Goal: Communication & Community: Answer question/provide support

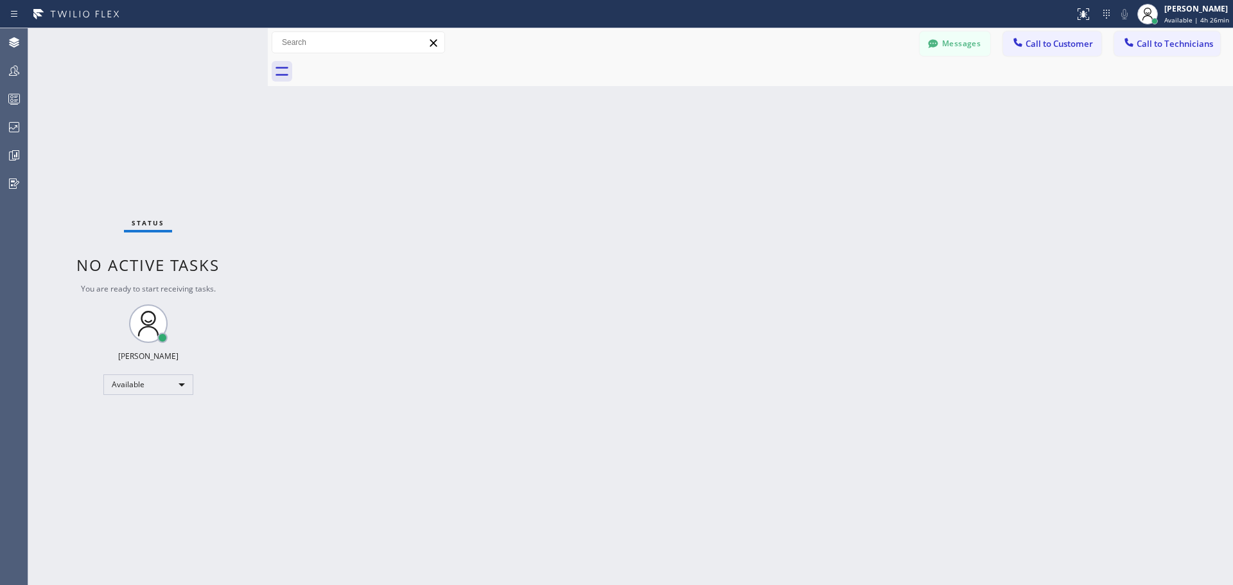
click at [1024, 31] on div "Messages Call to Customer Call to Technicians Outbound call Location Home Allia…" at bounding box center [750, 42] width 965 height 29
click at [1069, 46] on span "Call to Customer" at bounding box center [1059, 44] width 67 height 12
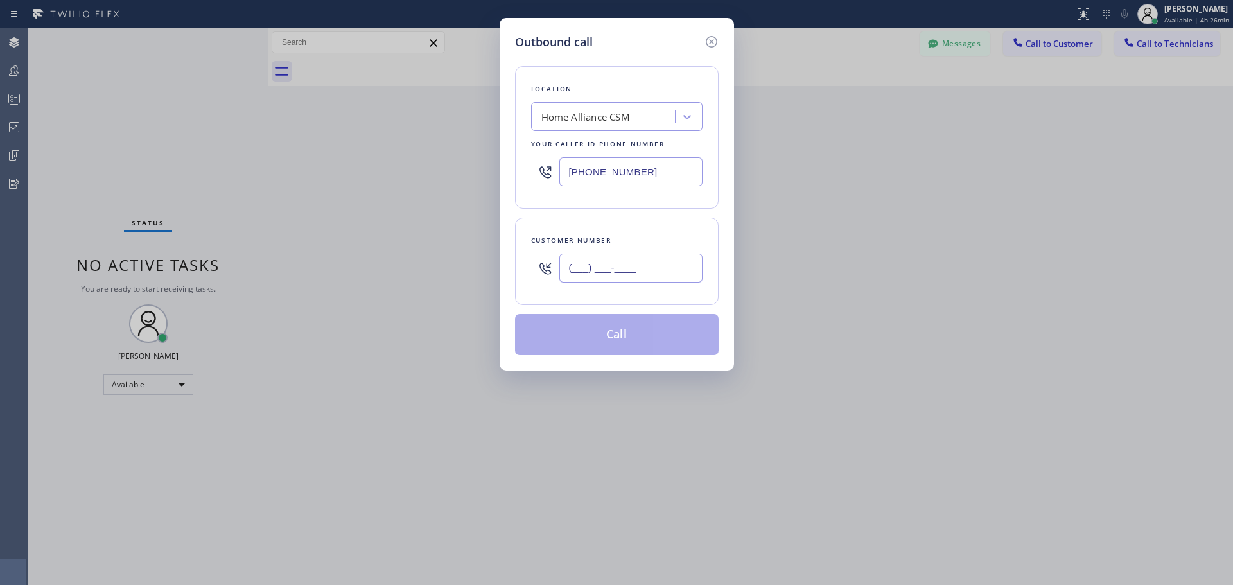
click at [595, 258] on input "(___) ___-____" at bounding box center [630, 268] width 143 height 29
paste input "713) 594-7325"
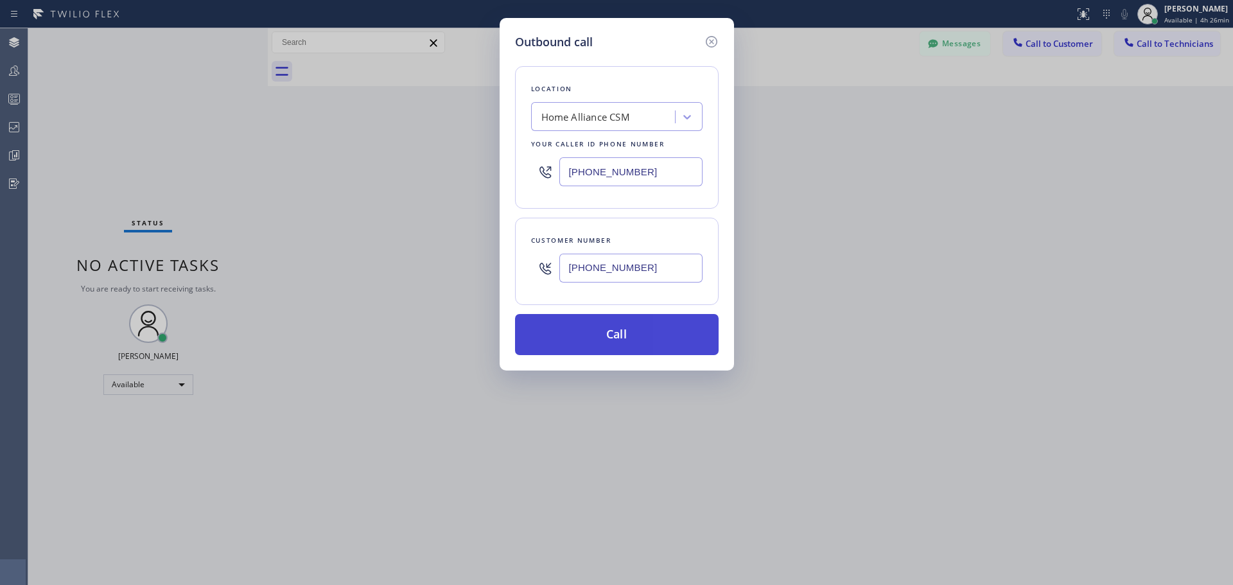
type input "[PHONE_NUMBER]"
click at [612, 331] on button "Call" at bounding box center [617, 334] width 204 height 41
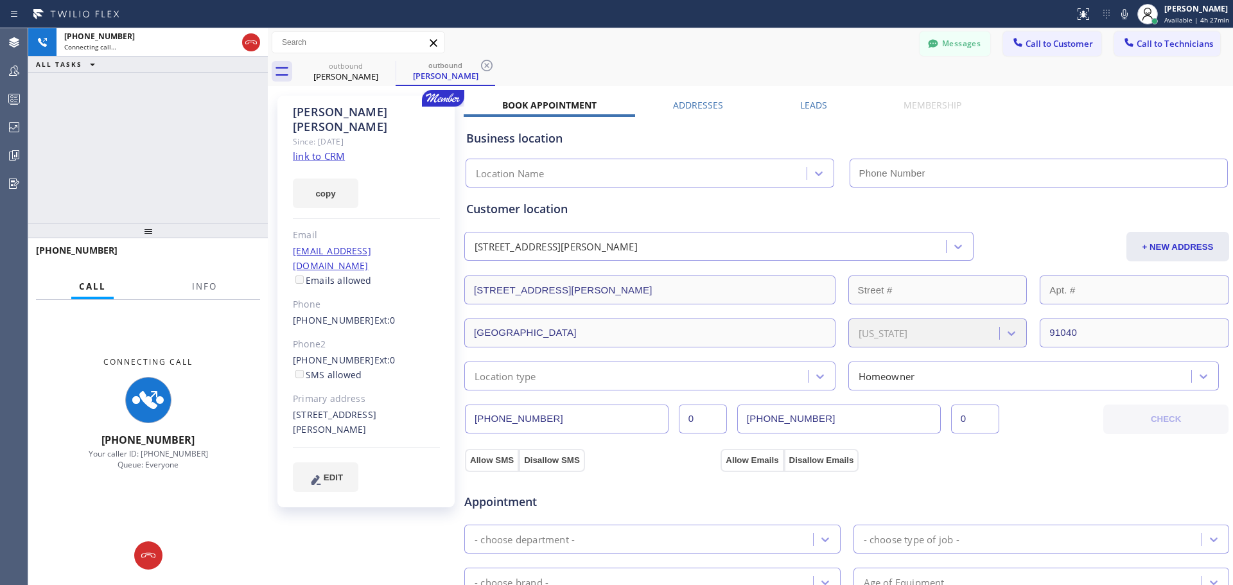
type input "[PHONE_NUMBER]"
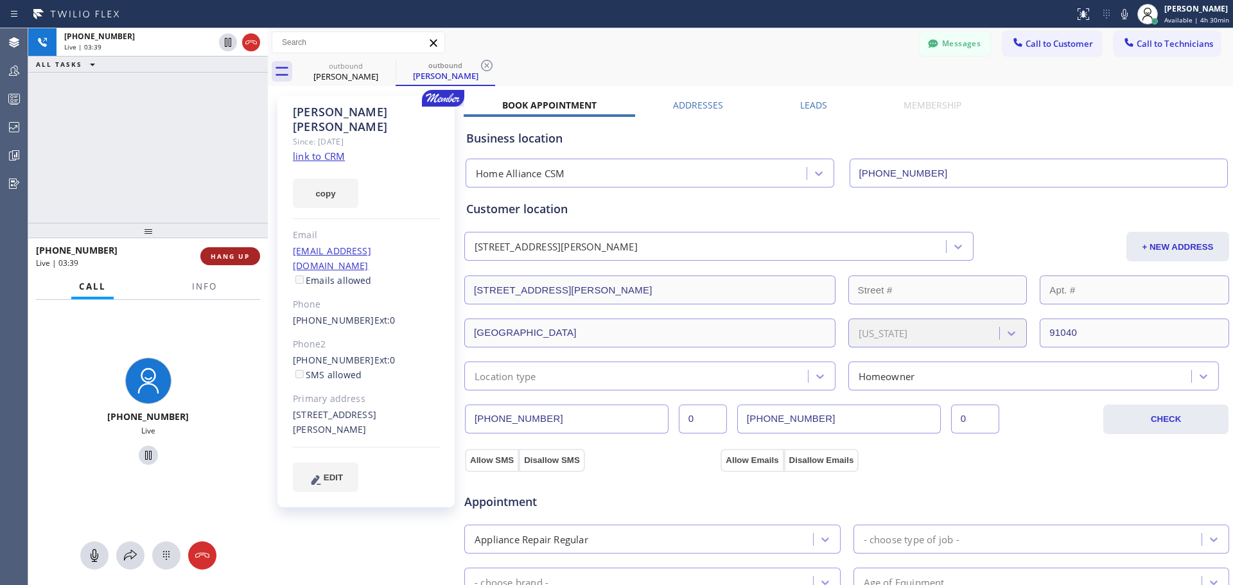
click at [225, 252] on span "HANG UP" at bounding box center [230, 256] width 39 height 9
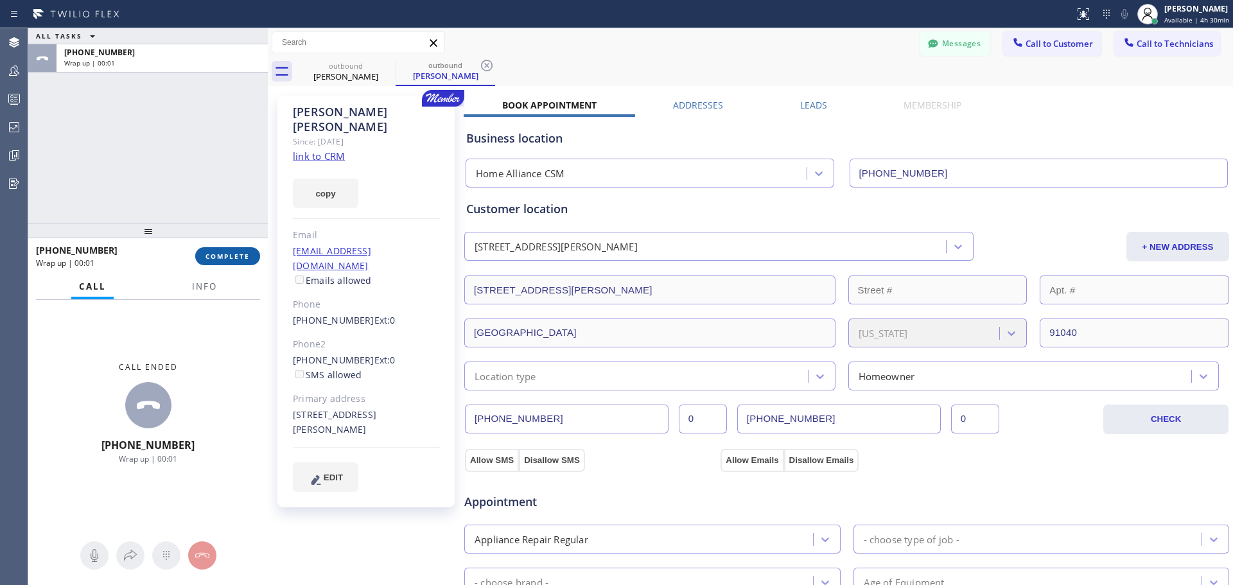
click at [221, 265] on button "COMPLETE" at bounding box center [227, 256] width 65 height 18
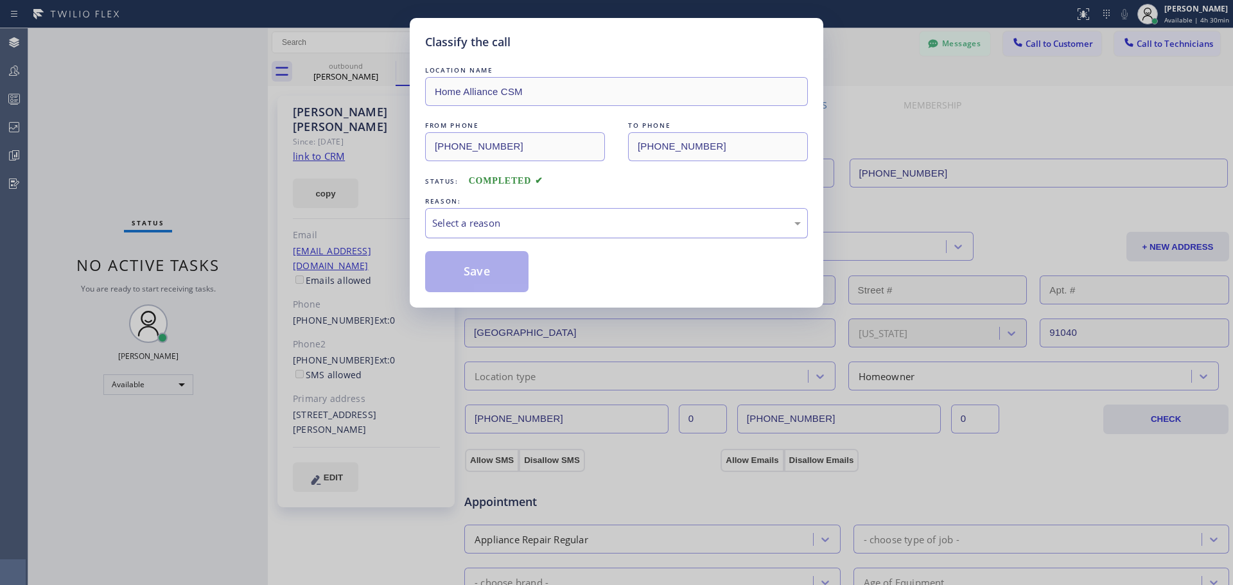
click at [685, 224] on div "Select a reason" at bounding box center [616, 223] width 369 height 15
click at [497, 276] on button "Save" at bounding box center [476, 271] width 103 height 41
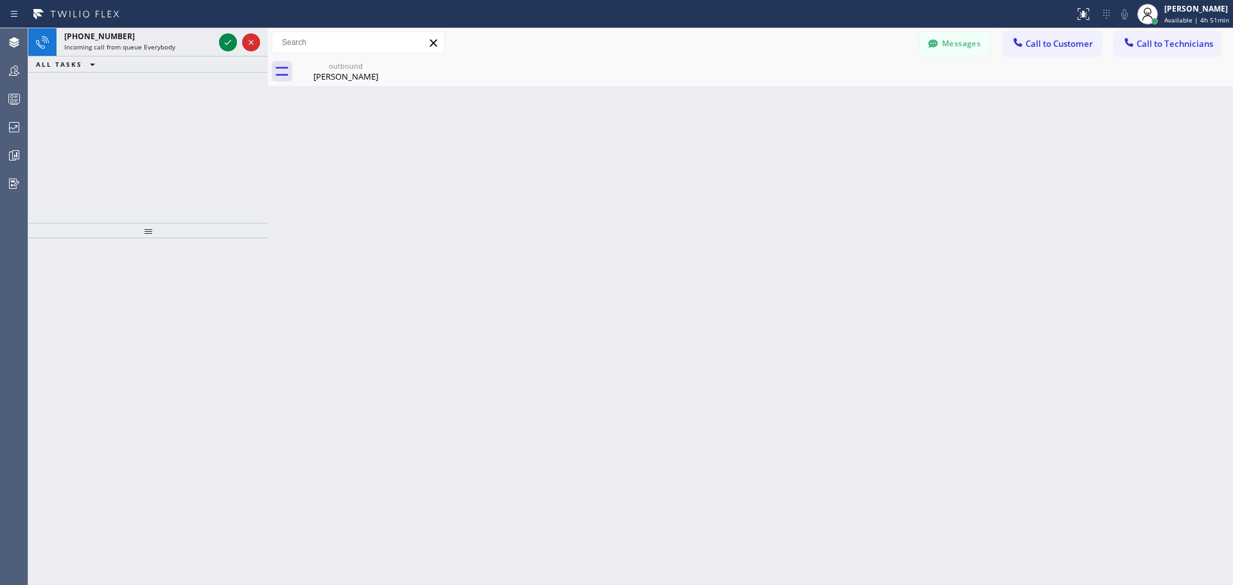
drag, startPoint x: 249, startPoint y: 49, endPoint x: 252, endPoint y: 96, distance: 47.6
click at [249, 52] on div at bounding box center [239, 42] width 46 height 28
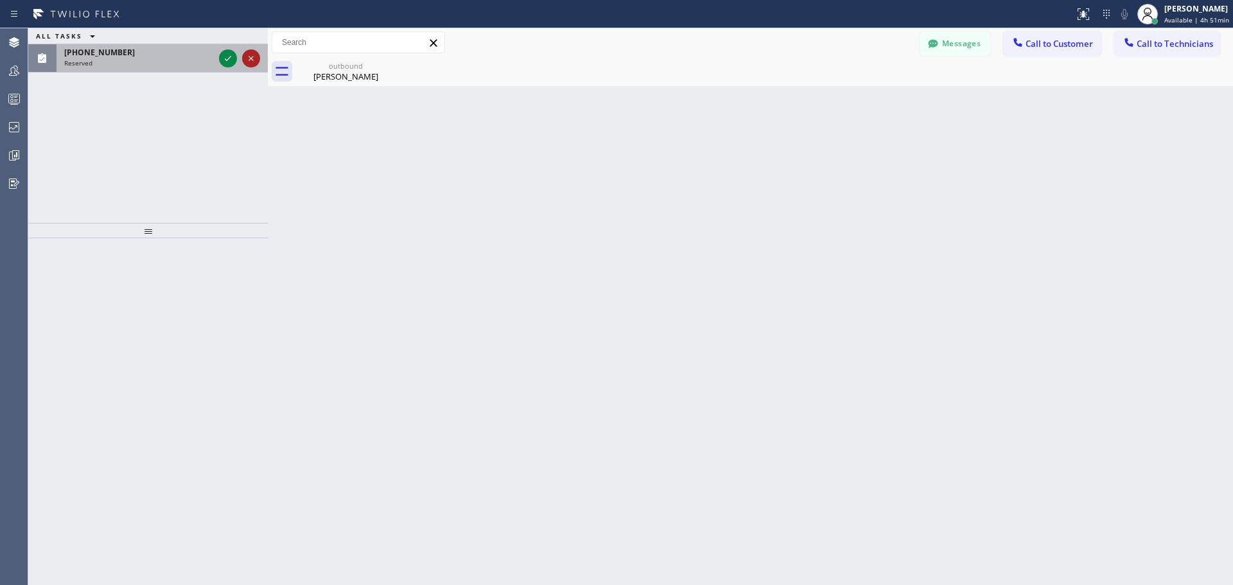
drag, startPoint x: 250, startPoint y: 59, endPoint x: 336, endPoint y: 277, distance: 233.9
click at [250, 62] on icon at bounding box center [250, 58] width 15 height 15
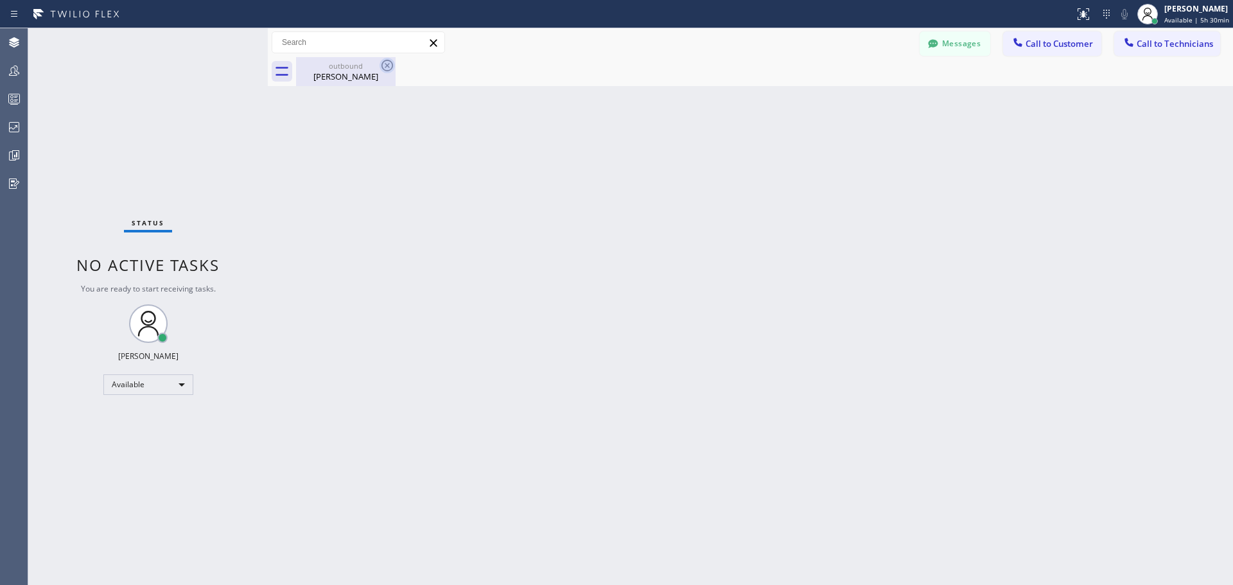
click at [387, 67] on icon at bounding box center [387, 65] width 15 height 15
click at [337, 83] on div "outbound [PERSON_NAME]" at bounding box center [345, 71] width 97 height 29
click at [475, 292] on div "Back to Dashboard Change Sender ID Customers Technicians FB [PERSON_NAME] [DATE…" at bounding box center [750, 306] width 965 height 557
drag, startPoint x: 1044, startPoint y: 48, endPoint x: 937, endPoint y: 116, distance: 126.5
click at [1046, 48] on span "Call to Customer" at bounding box center [1059, 44] width 67 height 12
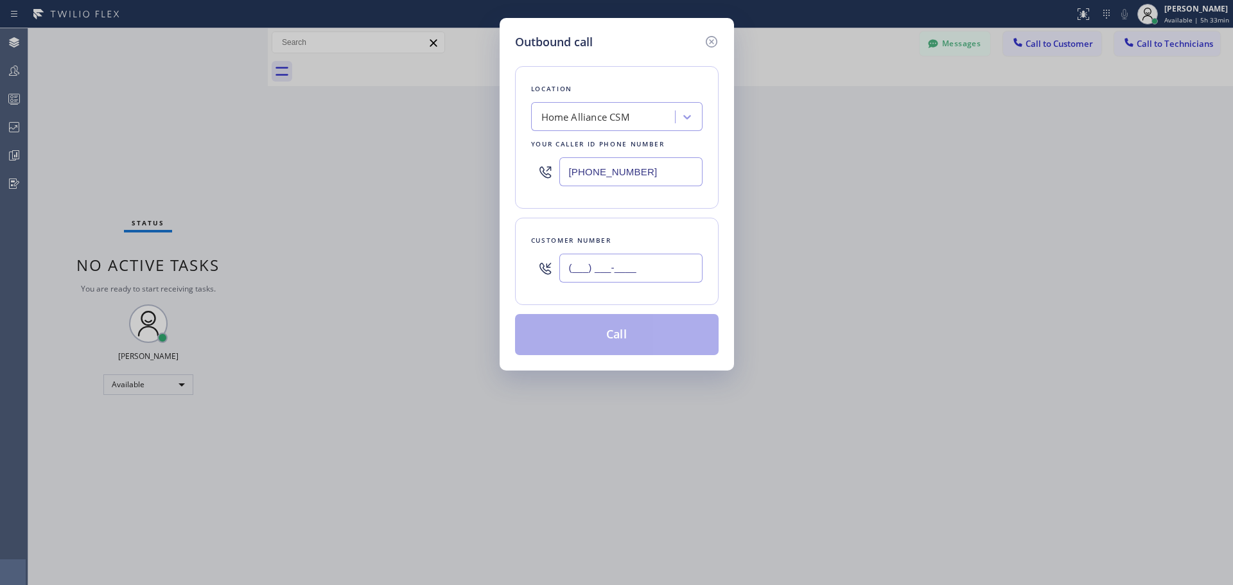
click at [647, 276] on input "(___) ___-____" at bounding box center [630, 268] width 143 height 29
paste input "480) 389-8388"
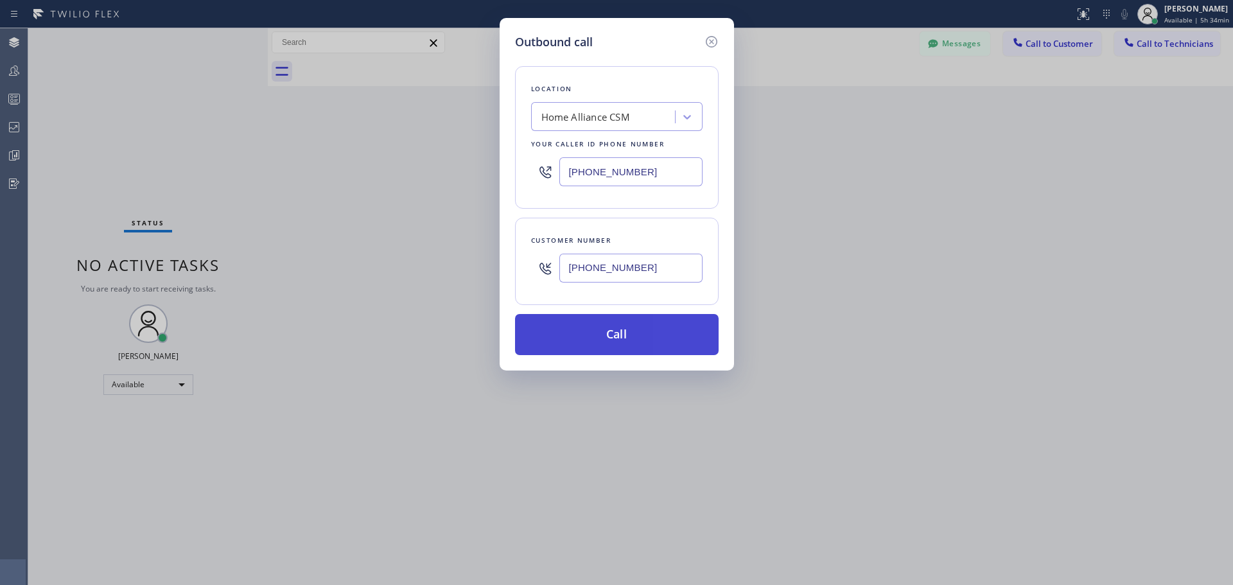
type input "[PHONE_NUMBER]"
click at [653, 331] on button "Call" at bounding box center [617, 334] width 204 height 41
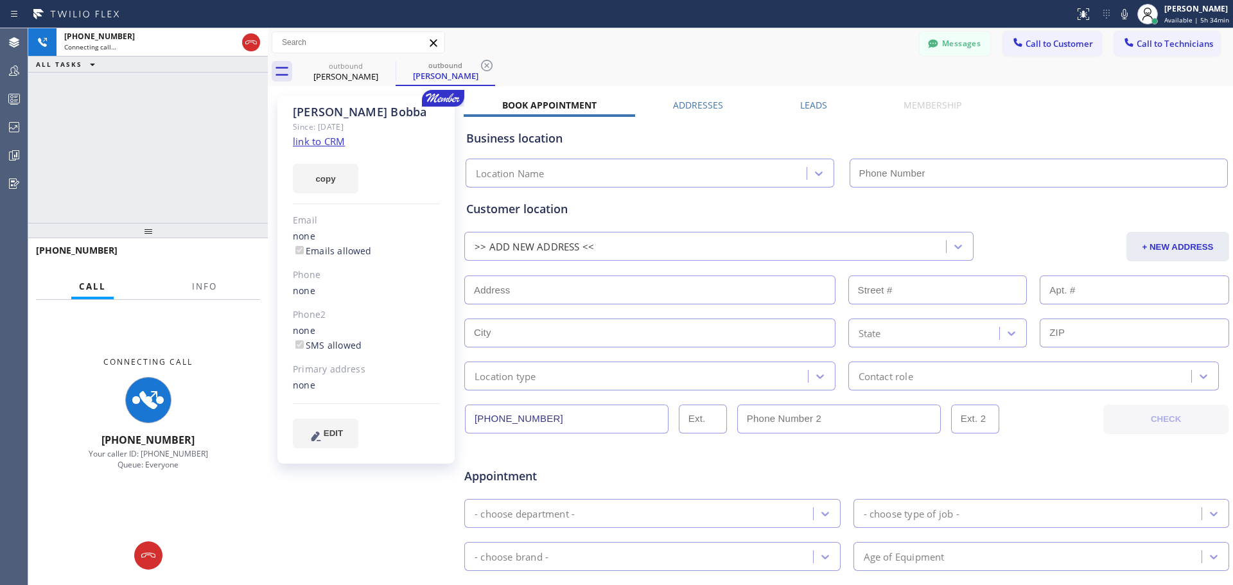
type input "[PHONE_NUMBER]"
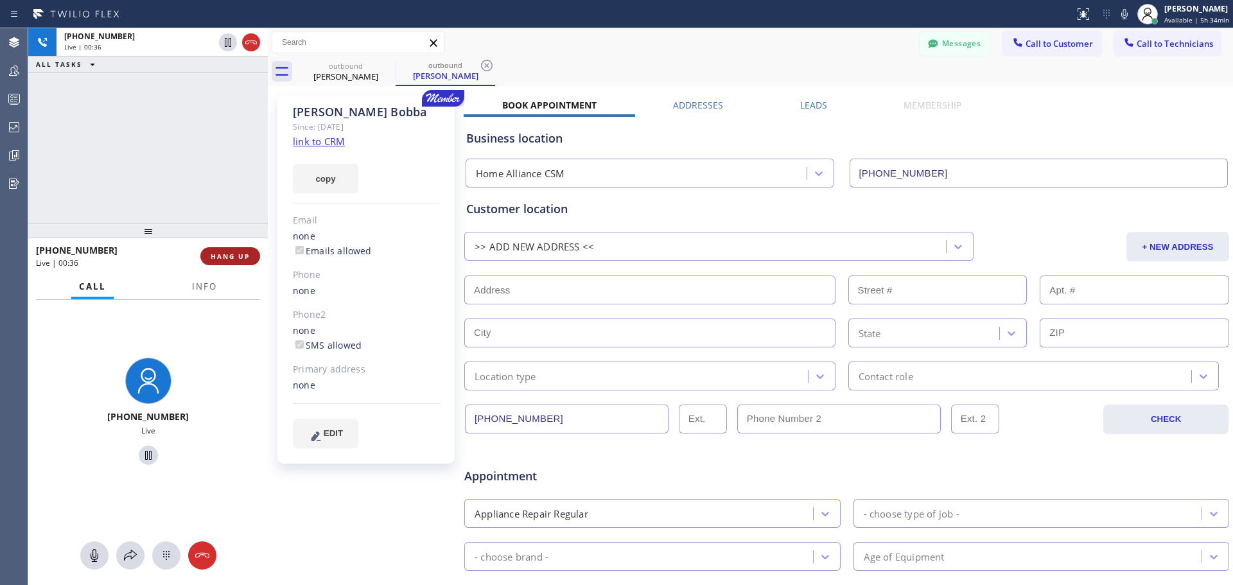
click at [248, 248] on button "HANG UP" at bounding box center [230, 256] width 60 height 18
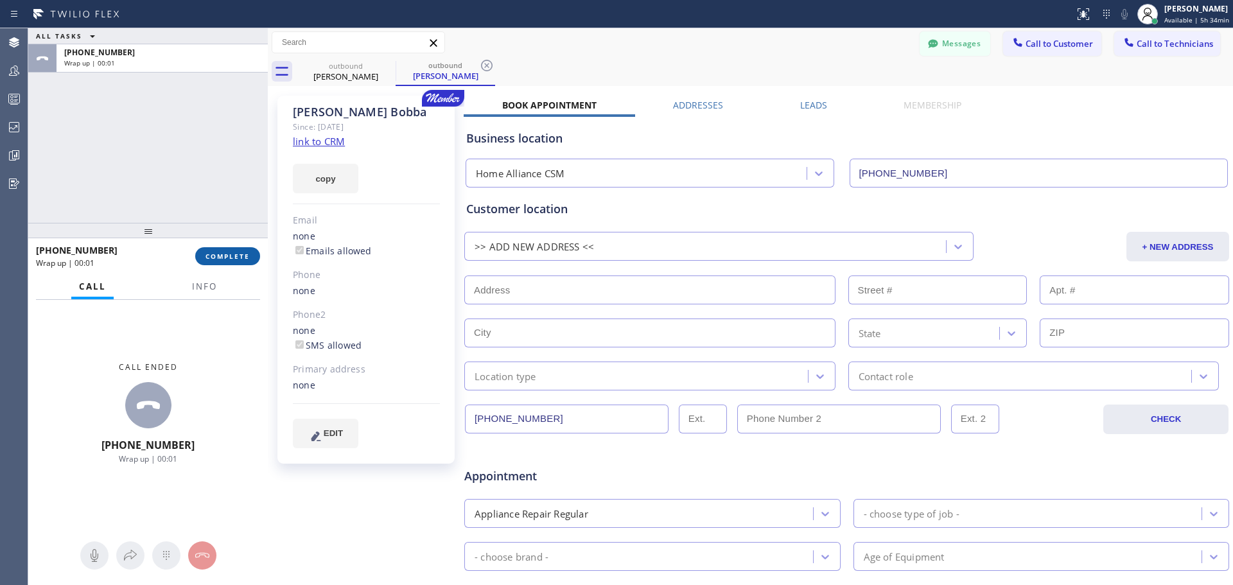
click at [230, 263] on button "COMPLETE" at bounding box center [227, 256] width 65 height 18
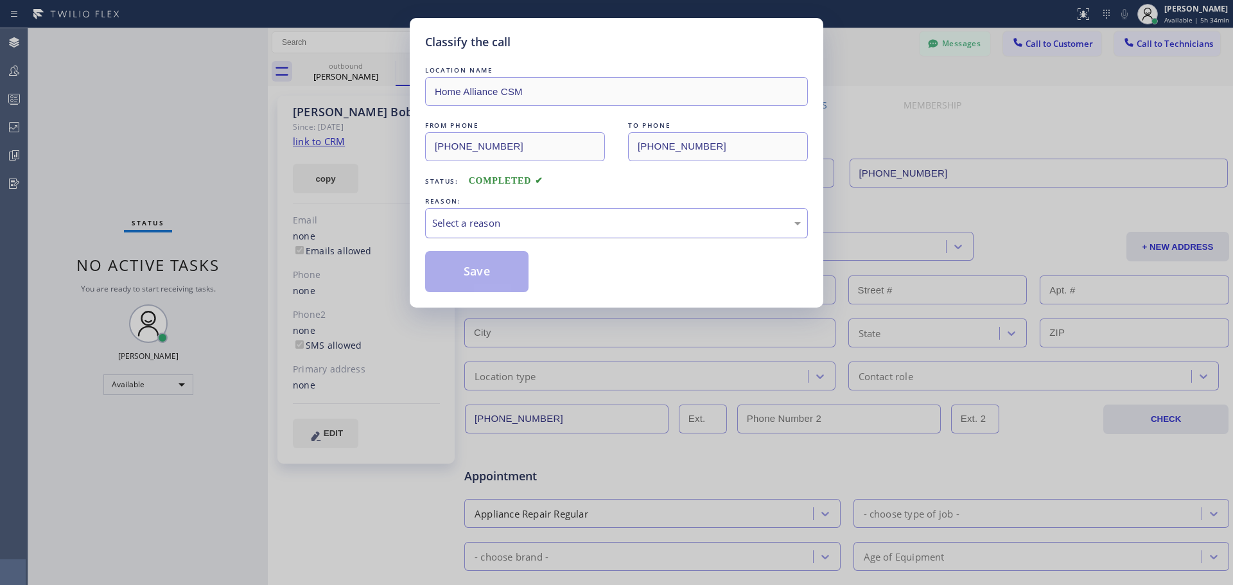
click at [595, 226] on div "Select a reason" at bounding box center [616, 223] width 369 height 15
click at [486, 276] on button "Save" at bounding box center [476, 271] width 103 height 41
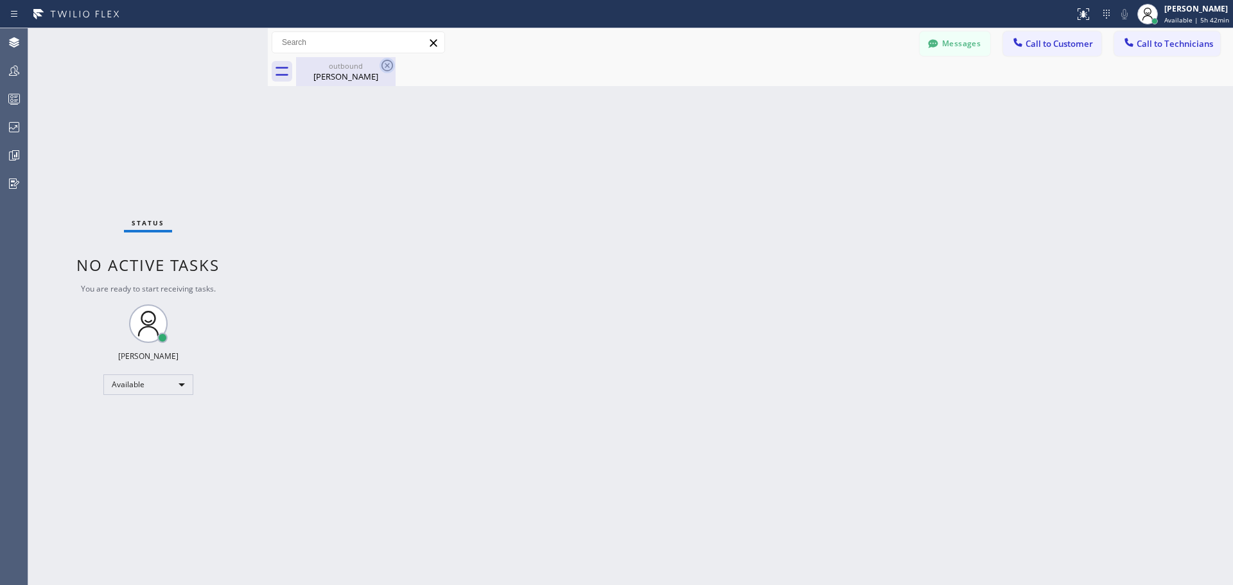
click at [394, 70] on icon at bounding box center [387, 65] width 15 height 15
click at [365, 60] on div "outbound [PERSON_NAME]" at bounding box center [345, 71] width 97 height 29
click at [1184, 7] on div "[PERSON_NAME]" at bounding box center [1196, 8] width 65 height 11
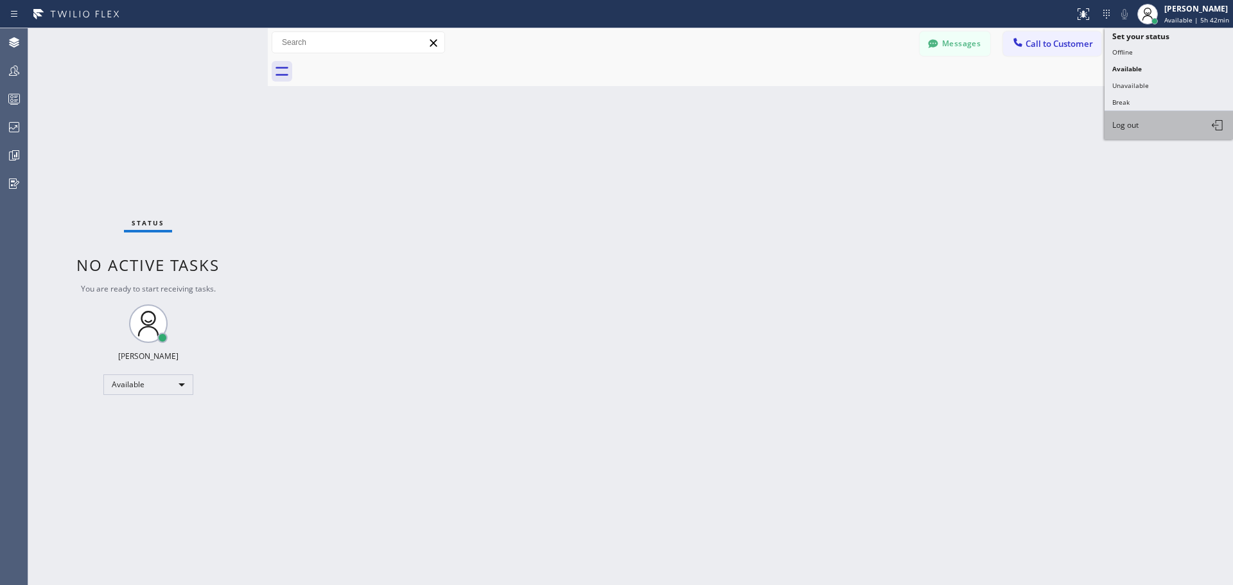
click at [1181, 118] on button "Log out" at bounding box center [1169, 125] width 128 height 28
